Goal: Task Accomplishment & Management: Complete application form

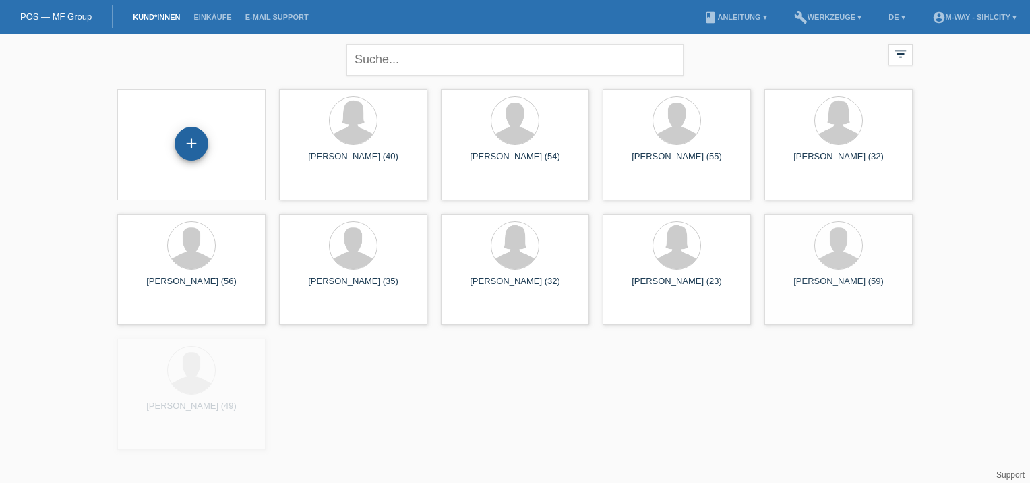
click at [201, 140] on div "+" at bounding box center [192, 144] width 34 height 34
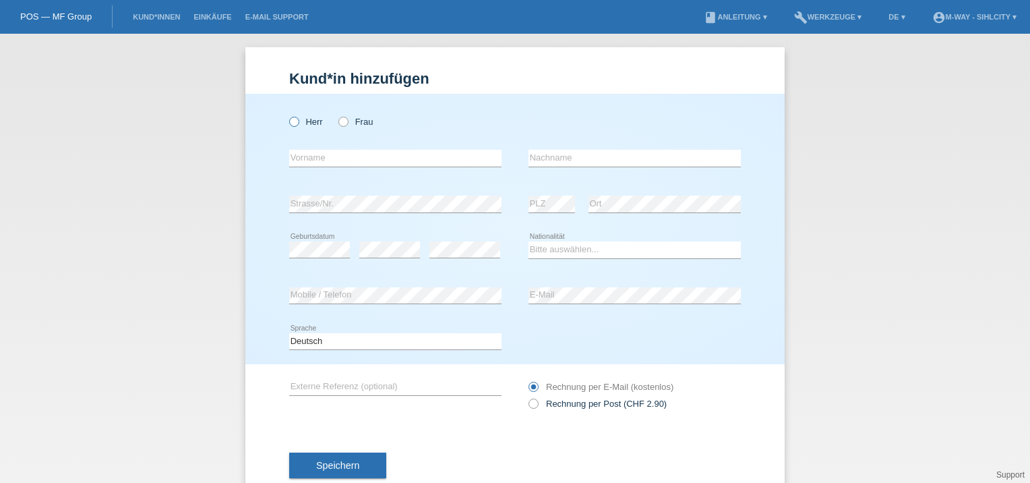
click at [287, 115] on icon at bounding box center [287, 115] width 0 height 0
click at [293, 125] on input "Herr" at bounding box center [293, 121] width 9 height 9
radio input "true"
click at [296, 159] on input "text" at bounding box center [395, 158] width 212 height 17
type input "[PERSON_NAME]"
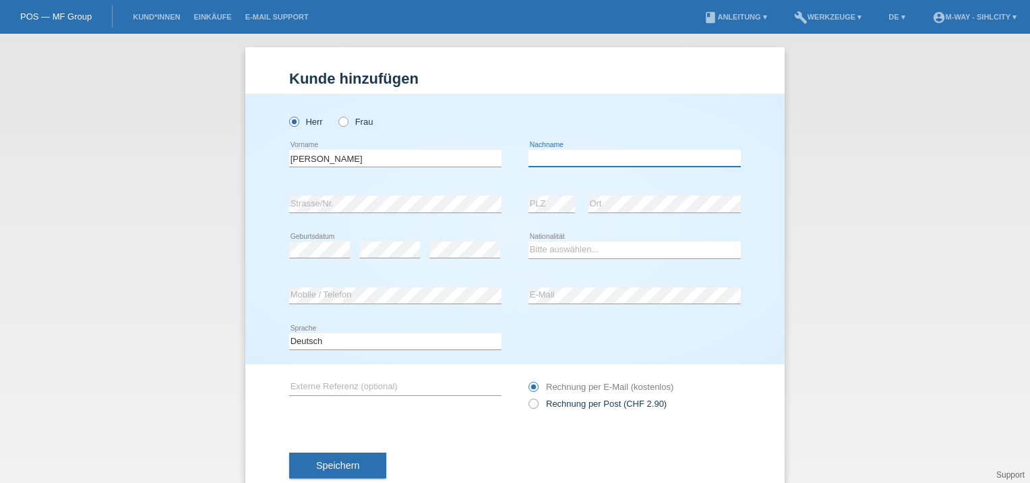
click at [544, 157] on input "text" at bounding box center [634, 158] width 212 height 17
type input "Cobzaru"
click at [559, 248] on select "Bitte auswählen... Schweiz Deutschland Liechtenstein Österreich ------------ Af…" at bounding box center [634, 249] width 212 height 16
select select "RO"
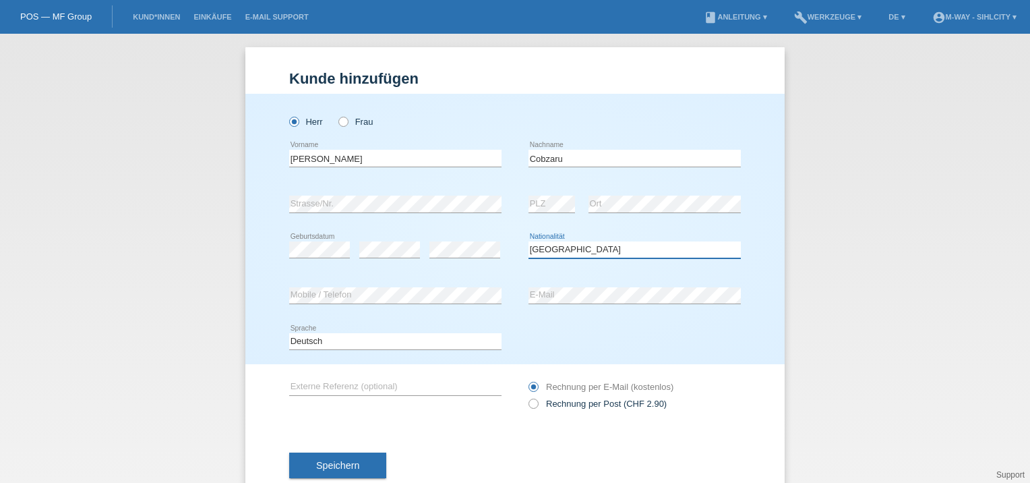
click at [528, 241] on select "Bitte auswählen... Schweiz Deutschland Liechtenstein Österreich ------------ Af…" at bounding box center [634, 249] width 212 height 16
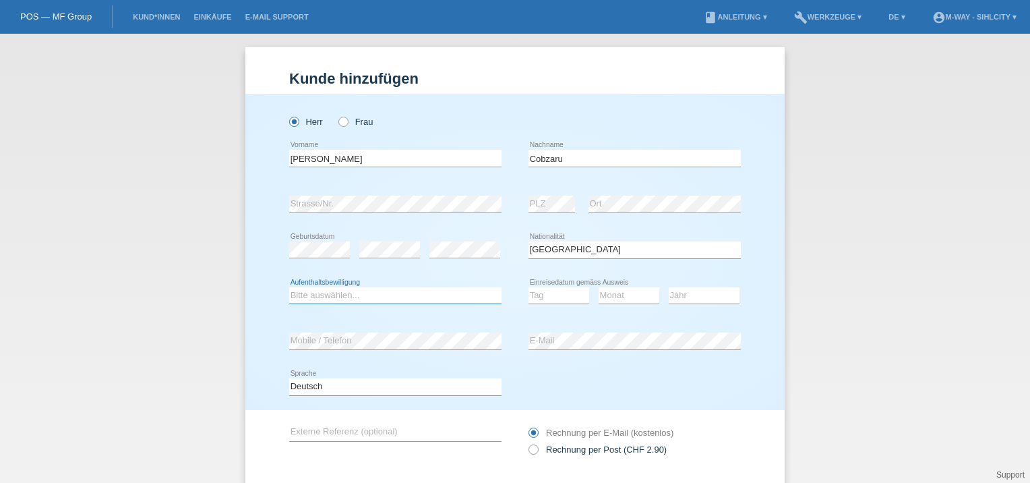
click at [429, 297] on select "Bitte auswählen... C B B - Flüchtlingsstatus Andere" at bounding box center [395, 295] width 212 height 16
select select "C"
click at [289, 287] on select "Bitte auswählen... C B B - Flüchtlingsstatus Andere" at bounding box center [395, 295] width 212 height 16
click at [543, 293] on select "Tag 01 02 03 04 05 06 07 08 09 10 11" at bounding box center [558, 295] width 61 height 16
select select "01"
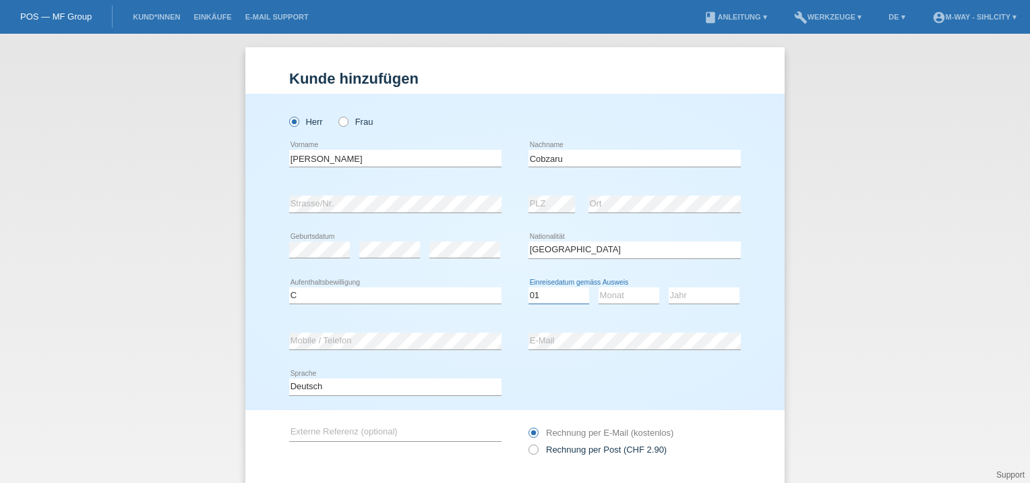
click at [528, 287] on select "Tag 01 02 03 04 05 06 07 08 09 10 11" at bounding box center [558, 295] width 61 height 16
click at [620, 294] on select "Monat 01 02 03 04 05 06 07 08 09 10 11" at bounding box center [629, 295] width 61 height 16
select select "01"
click at [599, 287] on select "Monat 01 02 03 04 05 06 07 08 09 10 11" at bounding box center [629, 295] width 61 height 16
click at [679, 297] on select "Jahr 2025 2024 2023 2022 2021 2020 2019 2018 2017 2016 2015 2014 2013 2012 2011…" at bounding box center [704, 295] width 71 height 16
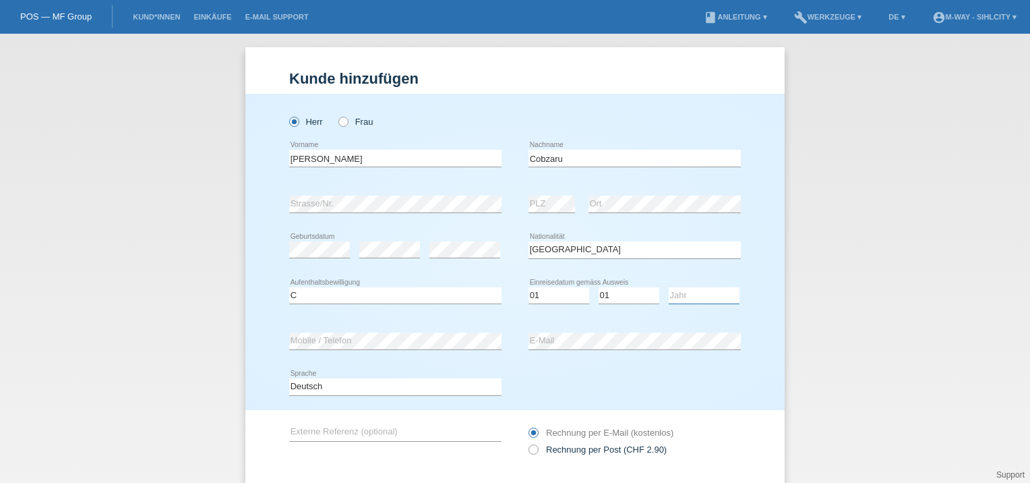
select select "2018"
click at [669, 287] on select "Jahr 2025 2024 2023 2022 2021 2020 2019 2018 2017 2016 2015 2014 2013 2012 2011…" at bounding box center [704, 295] width 71 height 16
click at [522, 197] on div "error Strasse/Nr. error PLZ error Ort" at bounding box center [515, 204] width 452 height 46
click at [331, 350] on div "error Mobile / Telefon" at bounding box center [395, 341] width 212 height 46
click at [553, 336] on div "error E-Mail" at bounding box center [634, 341] width 212 height 46
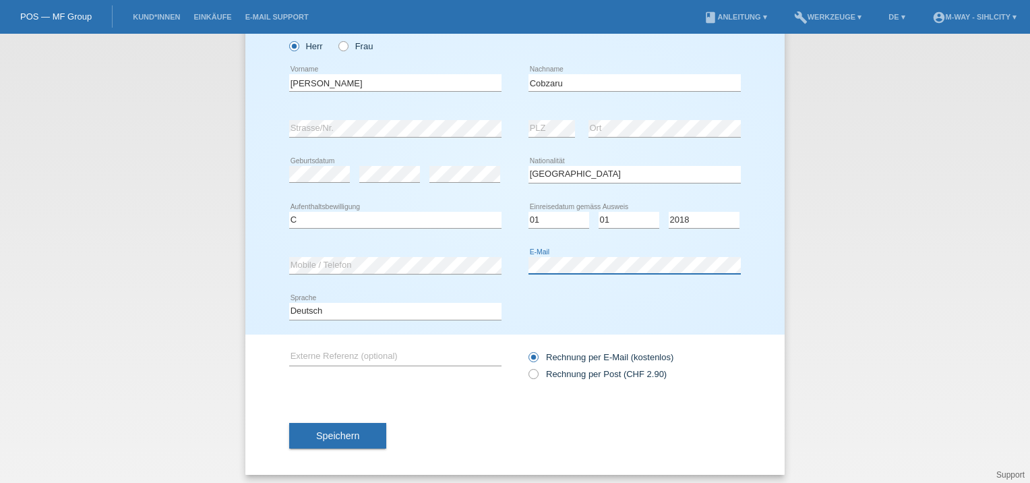
scroll to position [80, 0]
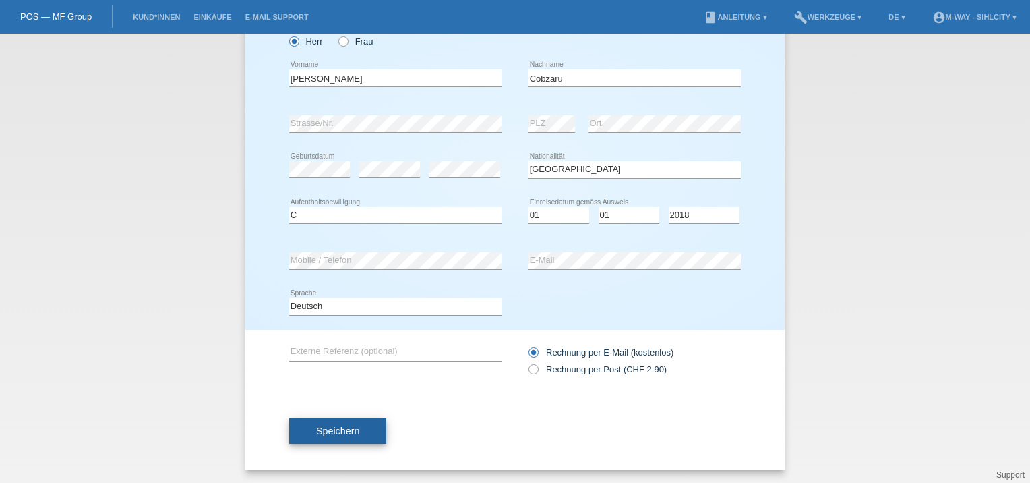
click at [316, 433] on span "Speichern" at bounding box center [337, 430] width 43 height 11
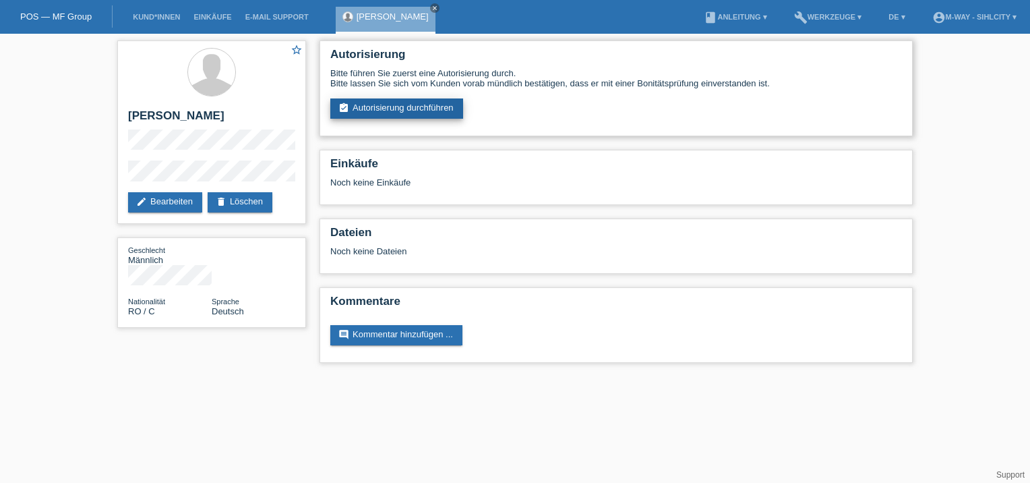
click at [399, 100] on link "assignment_turned_in Autorisierung durchführen" at bounding box center [396, 108] width 133 height 20
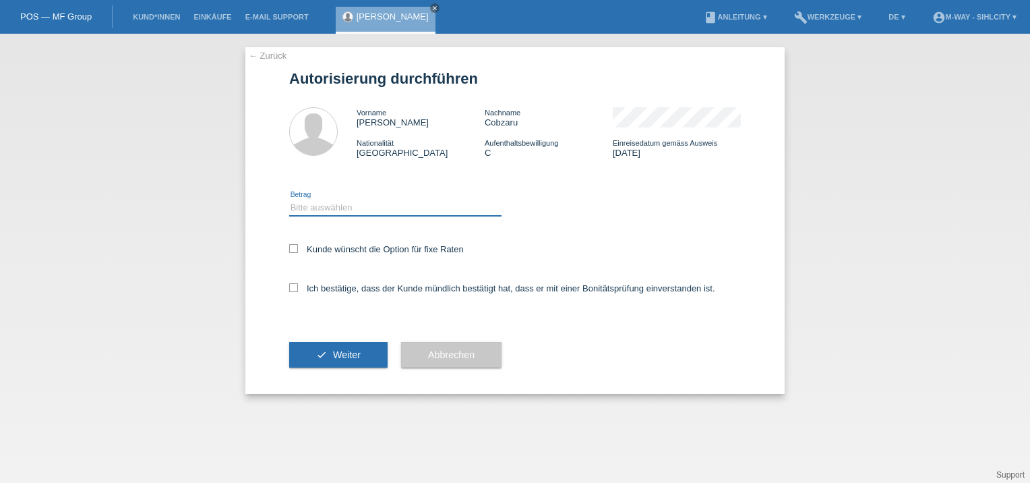
click at [328, 209] on select "Bitte auswählen CHF 1.00 - CHF 499.00 CHF 500.00 - CHF 1'999.00 CHF 2'000.00 - …" at bounding box center [395, 208] width 212 height 16
select select "3"
click at [289, 200] on select "Bitte auswählen CHF 1.00 - CHF 499.00 CHF 500.00 - CHF 1'999.00 CHF 2'000.00 - …" at bounding box center [395, 208] width 212 height 16
click at [300, 251] on label "Kunde wünscht die Option für fixe Raten" at bounding box center [376, 249] width 175 height 10
click at [298, 251] on input "Kunde wünscht die Option für fixe Raten" at bounding box center [293, 248] width 9 height 9
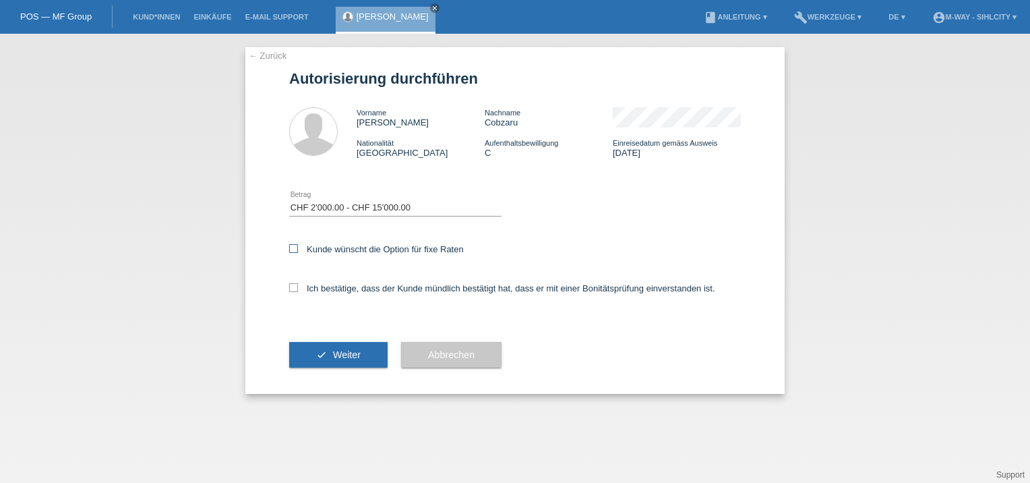
checkbox input "true"
click at [291, 295] on div "Ich bestätige, dass der Kunde mündlich bestätigt hat, dass er mit einer Bonität…" at bounding box center [515, 293] width 452 height 46
click at [293, 286] on icon at bounding box center [293, 287] width 9 height 9
click at [293, 286] on input "Ich bestätige, dass der Kunde mündlich bestätigt hat, dass er mit einer Bonität…" at bounding box center [293, 287] width 9 height 9
checkbox input "true"
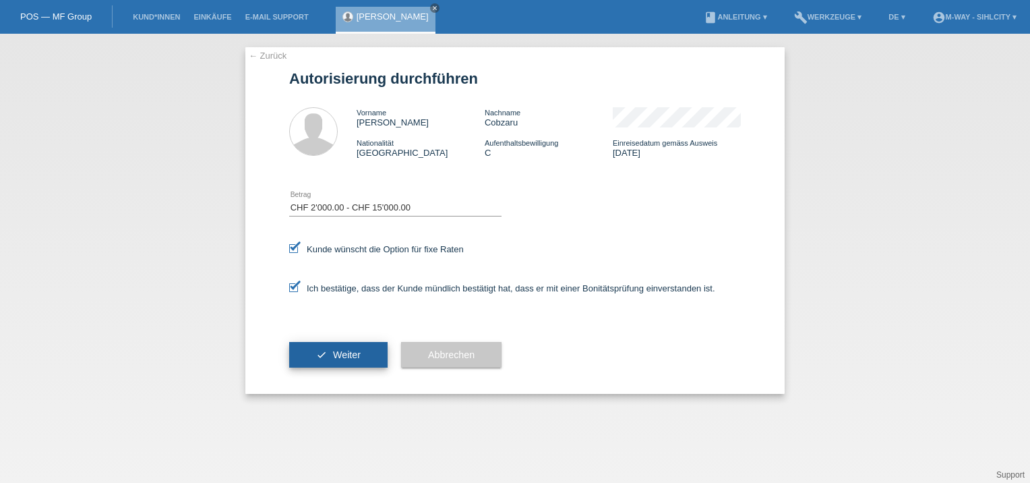
click at [336, 343] on button "check Weiter" at bounding box center [338, 355] width 98 height 26
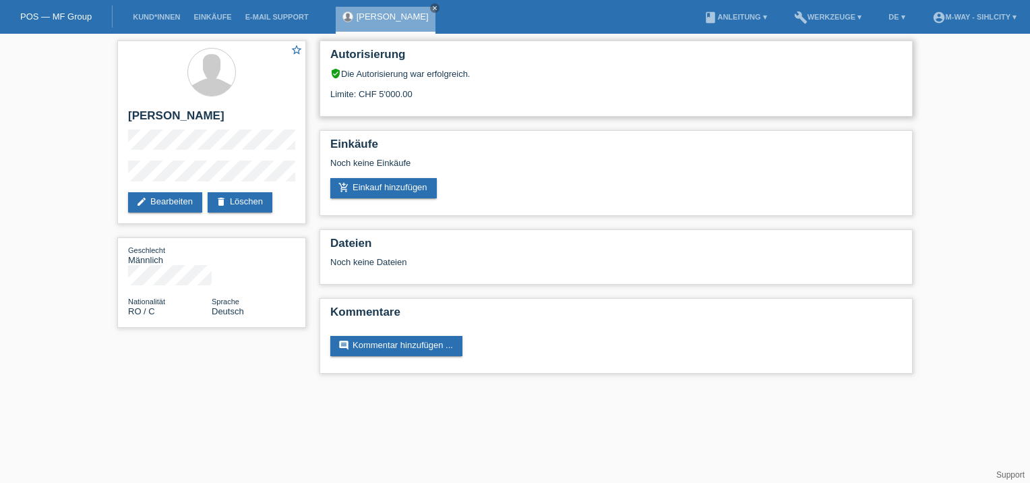
click at [429, 84] on div "Limite: CHF 5'000.00" at bounding box center [616, 89] width 572 height 20
